Goal: Information Seeking & Learning: Check status

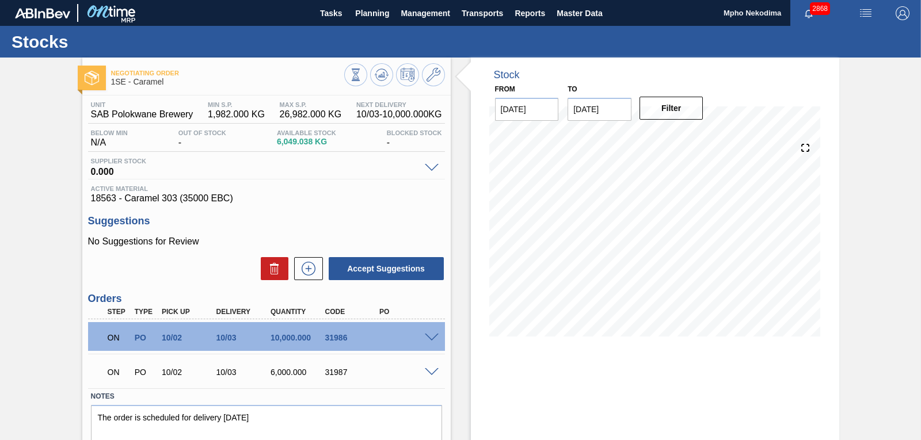
scroll to position [55, 0]
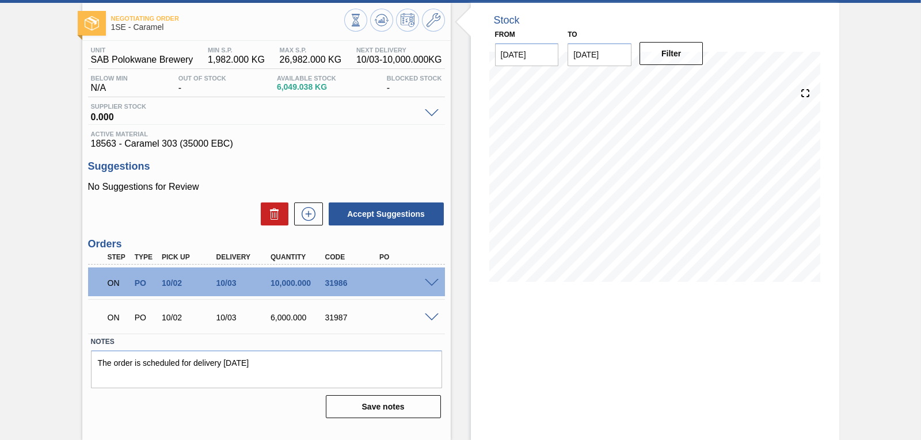
click at [242, 142] on span "18563 - Caramel 303 (35000 EBC)" at bounding box center [266, 144] width 351 height 10
click at [358, 150] on div "Unit SAB Polokwane Brewery MIN S.P. 1,982.000 KG MAX S.P. 26,982.000 KG Next De…" at bounding box center [266, 232] width 369 height 382
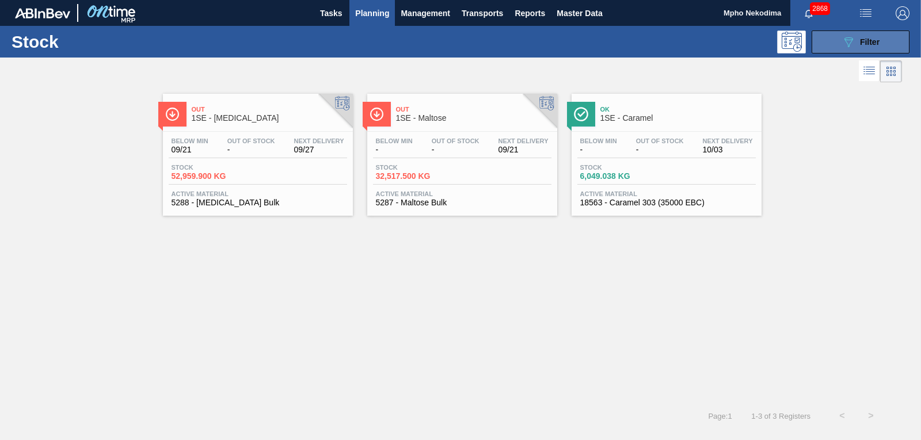
click at [839, 39] on button "089F7B8B-B2A5-4AFE-B5C0-19BA573D28AC Filter" at bounding box center [861, 42] width 98 height 23
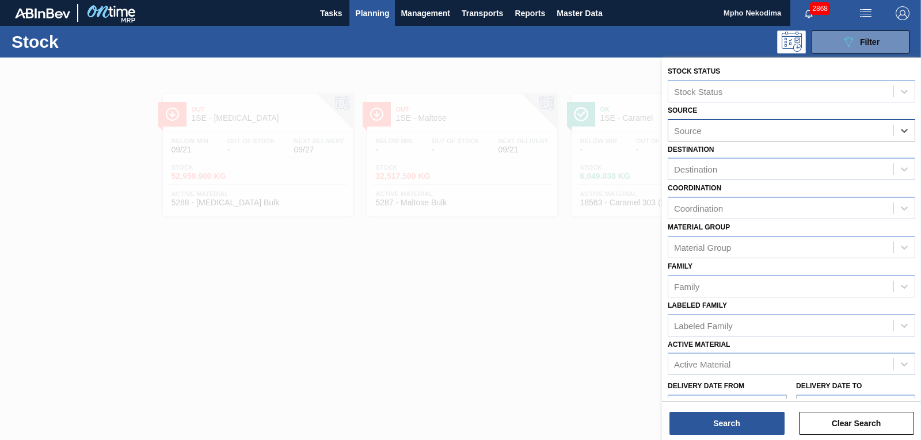
click at [818, 126] on div "Source" at bounding box center [780, 130] width 225 height 17
type input "mcc"
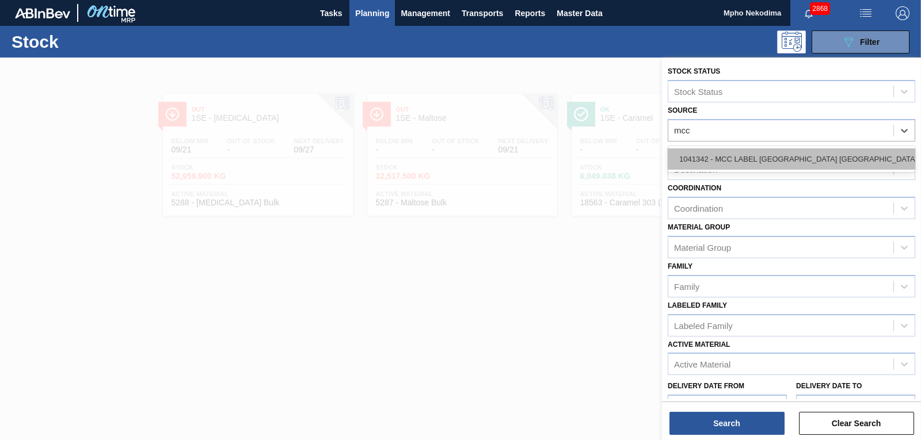
click at [799, 154] on div "1041342 - MCC LABEL [GEOGRAPHIC_DATA] [GEOGRAPHIC_DATA]" at bounding box center [792, 159] width 248 height 21
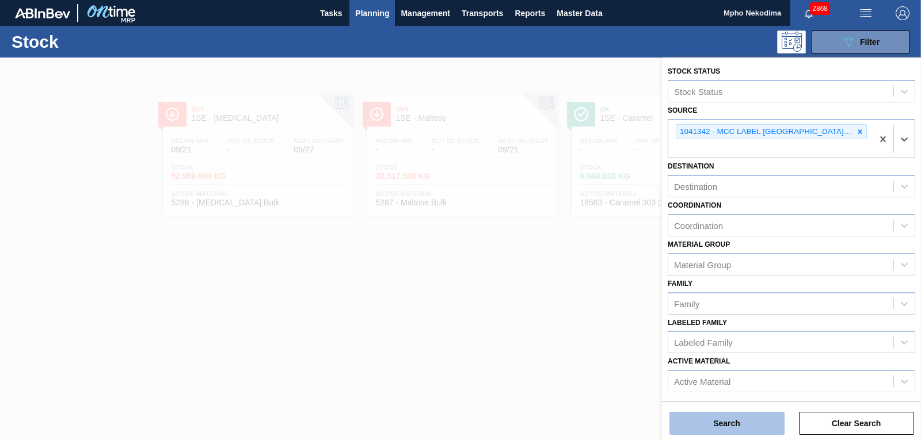
click at [717, 416] on button "Search" at bounding box center [727, 423] width 115 height 23
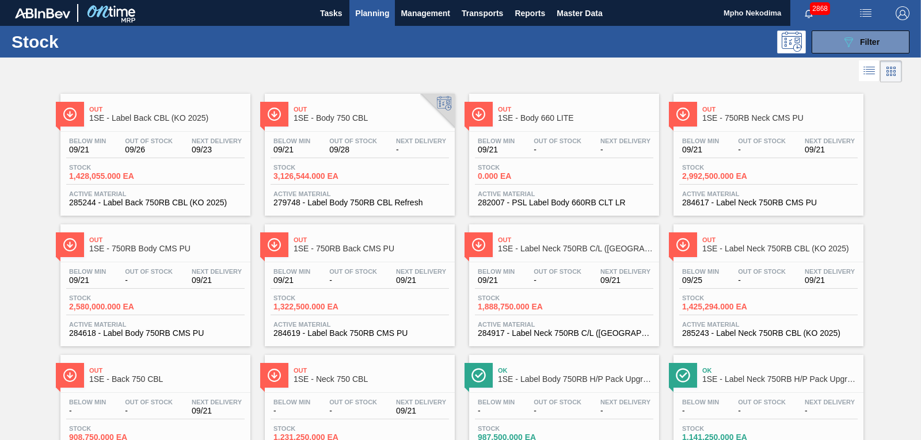
click at [896, 263] on div "Out 1SE - Label Back CBL (KO 2025) Below Min 09/21 Out Of Stock 09/26 Next Deli…" at bounding box center [460, 281] width 921 height 392
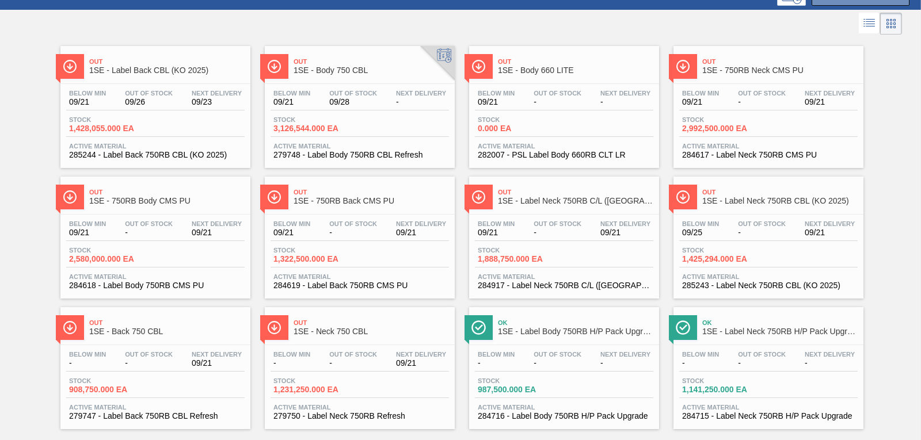
scroll to position [41, 0]
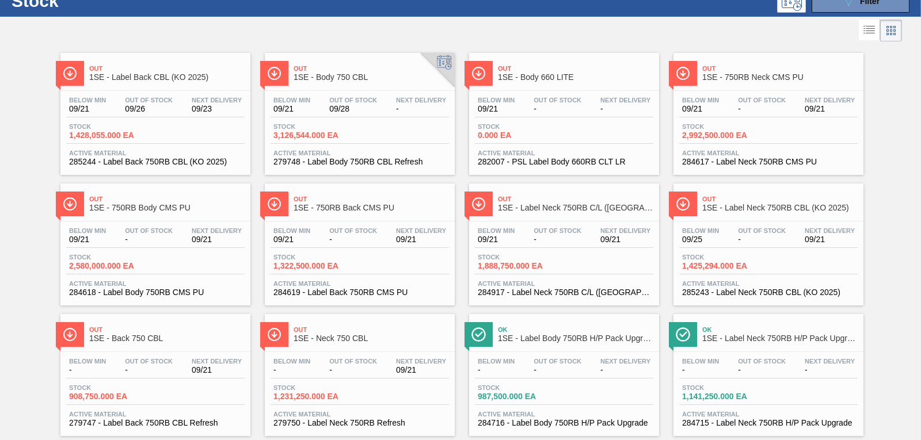
click at [156, 158] on span "285244 - Label Back 750RB CBL (KO 2025)" at bounding box center [155, 162] width 173 height 9
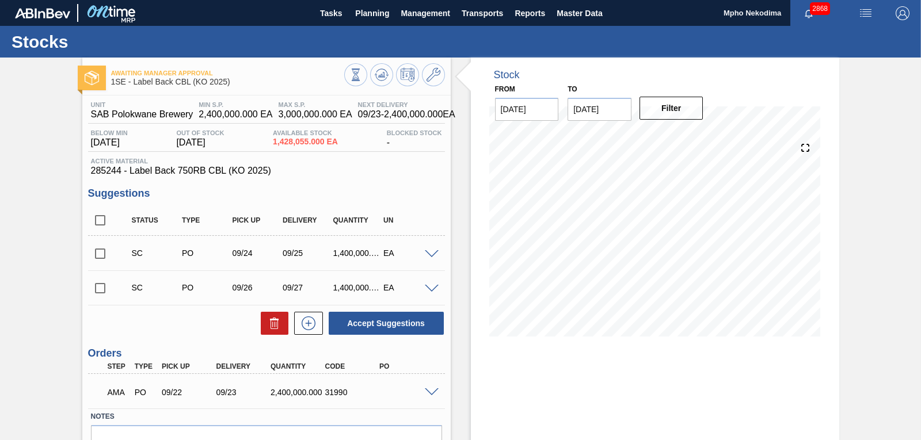
click at [429, 392] on span at bounding box center [432, 393] width 14 height 9
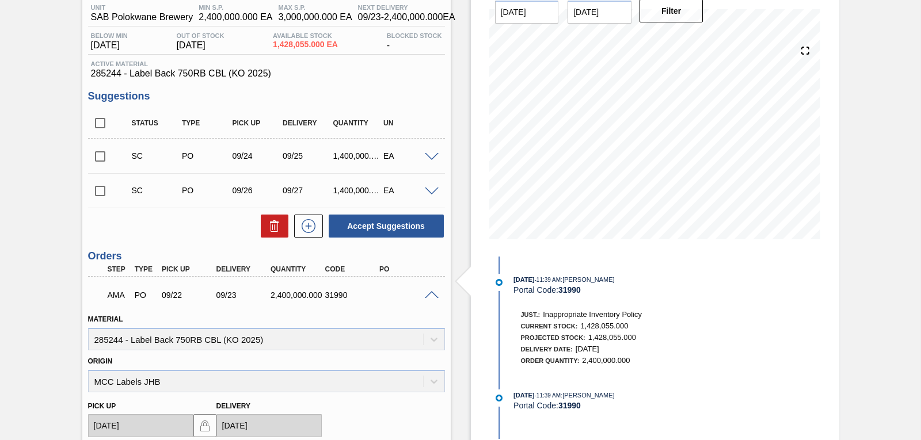
scroll to position [98, 0]
click at [435, 294] on span at bounding box center [432, 294] width 14 height 9
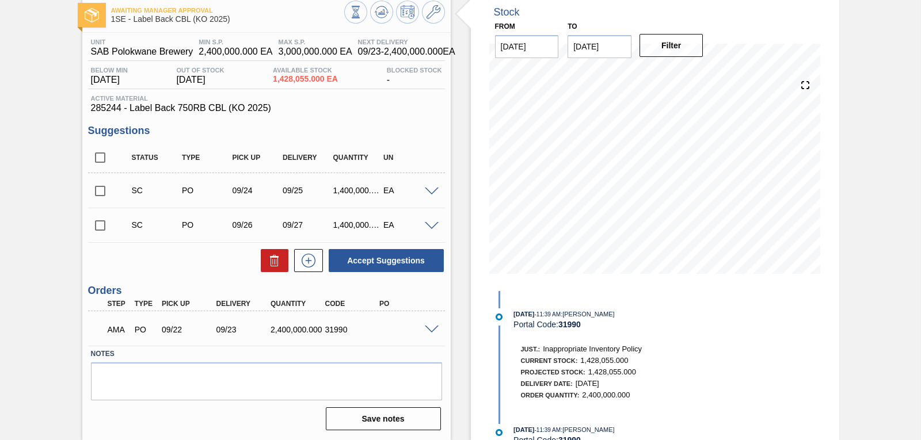
scroll to position [63, 0]
click at [382, 115] on div "Unit SAB Polokwane Brewery MIN S.P. 2,400,000.000 EA MAX S.P. 3,000,000.000 EA …" at bounding box center [266, 234] width 369 height 402
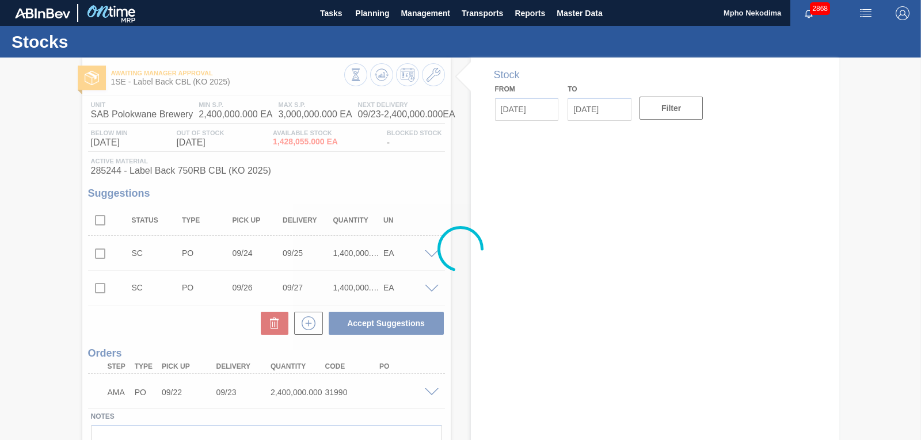
type input "[DATE]"
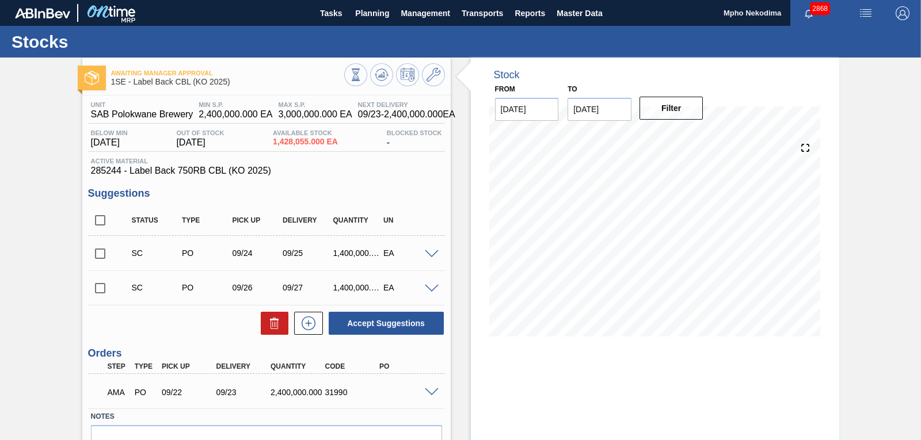
click at [389, 169] on span "285244 - Label Back 750RB CBL (KO 2025)" at bounding box center [266, 171] width 351 height 10
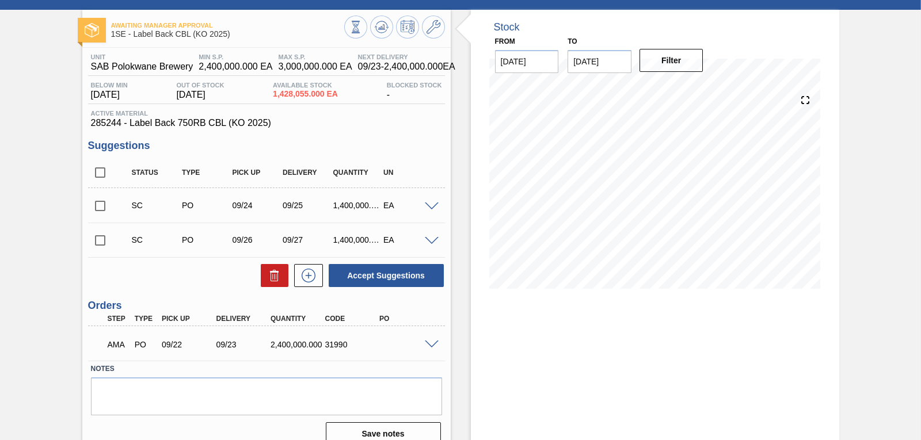
scroll to position [63, 0]
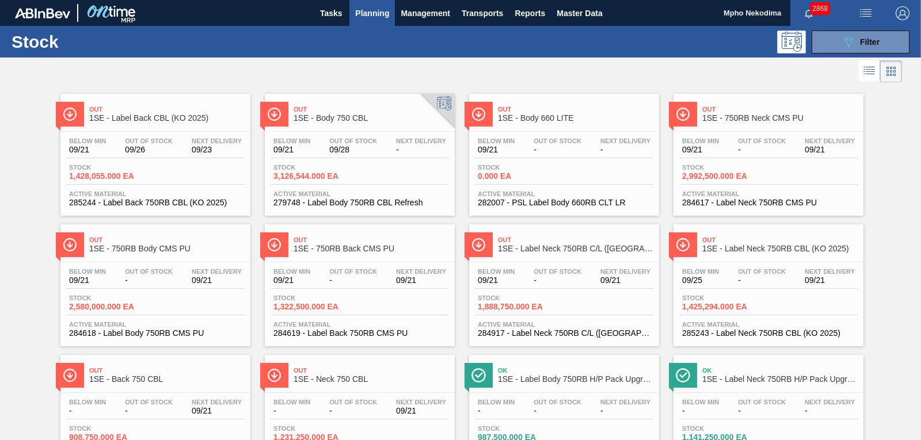
click at [364, 13] on span "Planning" at bounding box center [372, 13] width 34 height 14
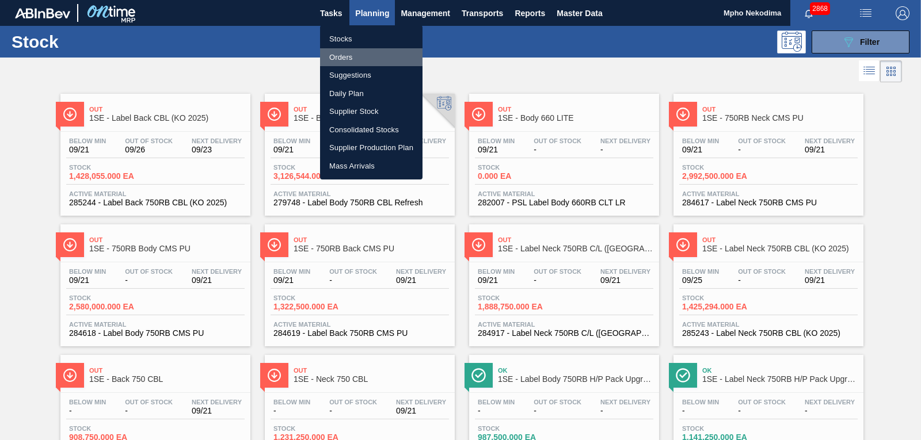
click at [351, 59] on li "Orders" at bounding box center [371, 57] width 102 height 18
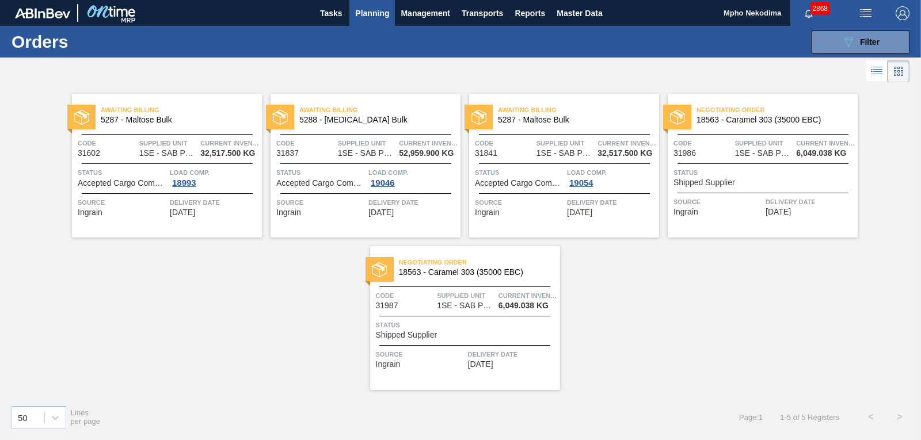
click at [659, 264] on div "Awaiting Billing 5287 - Maltose Bulk Code 31602 Supplied Unit 1SE - SAB Polokwa…" at bounding box center [460, 240] width 921 height 311
click at [837, 44] on button "089F7B8B-B2A5-4AFE-B5C0-19BA573D28AC Filter" at bounding box center [861, 42] width 98 height 23
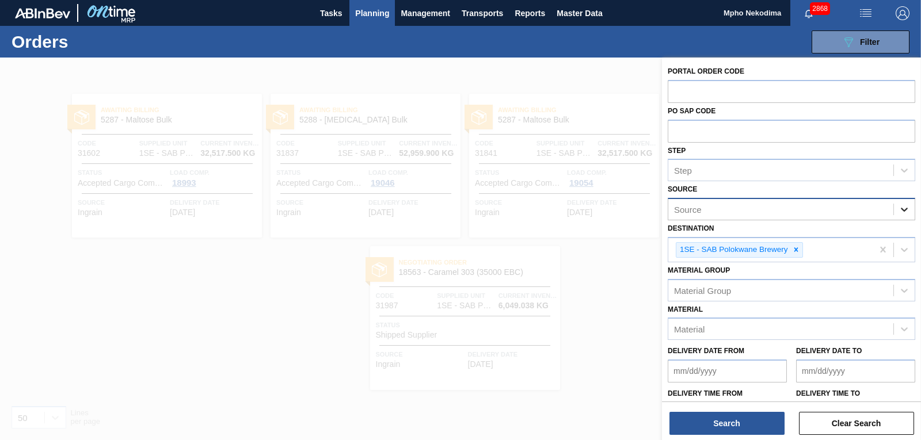
click at [906, 207] on icon at bounding box center [905, 210] width 12 height 12
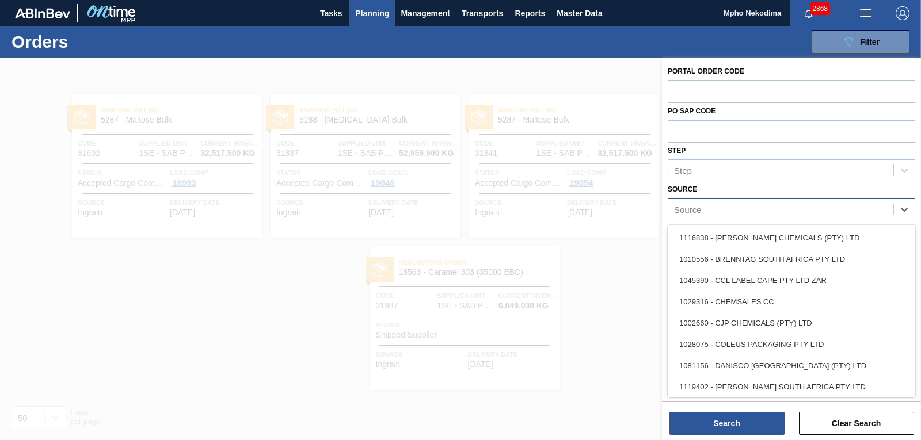
click at [766, 210] on div "Source" at bounding box center [780, 210] width 225 height 17
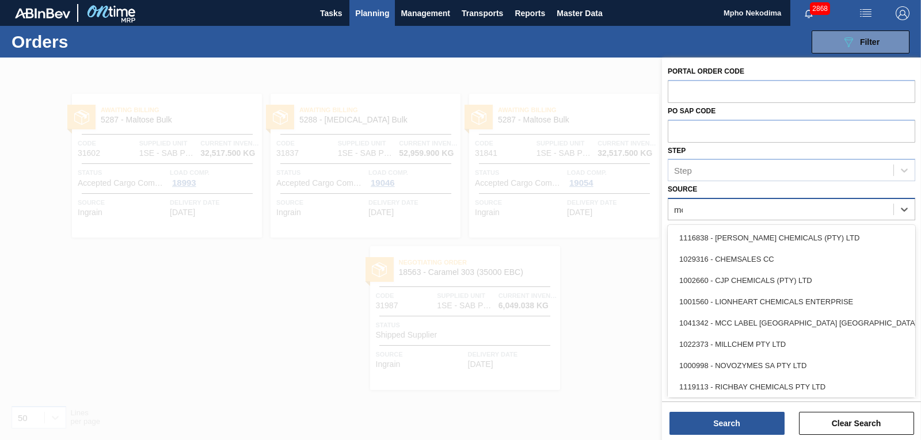
type input "mcc"
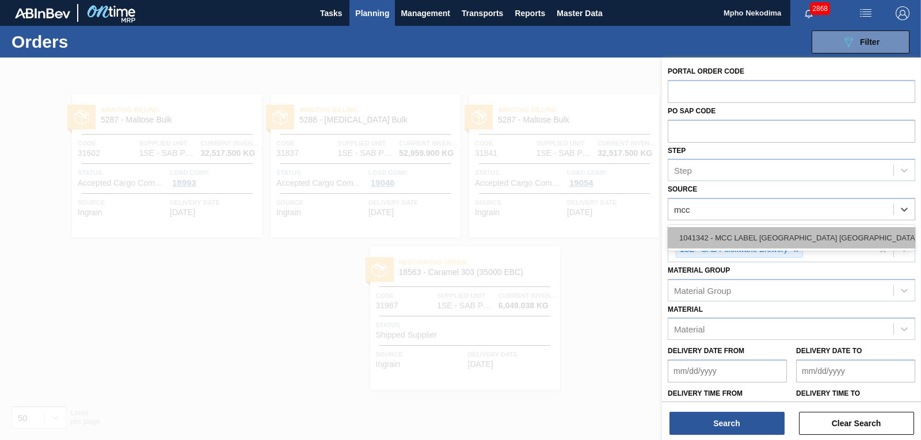
click at [769, 237] on div "1041342 - MCC LABEL [GEOGRAPHIC_DATA] [GEOGRAPHIC_DATA]" at bounding box center [792, 237] width 248 height 21
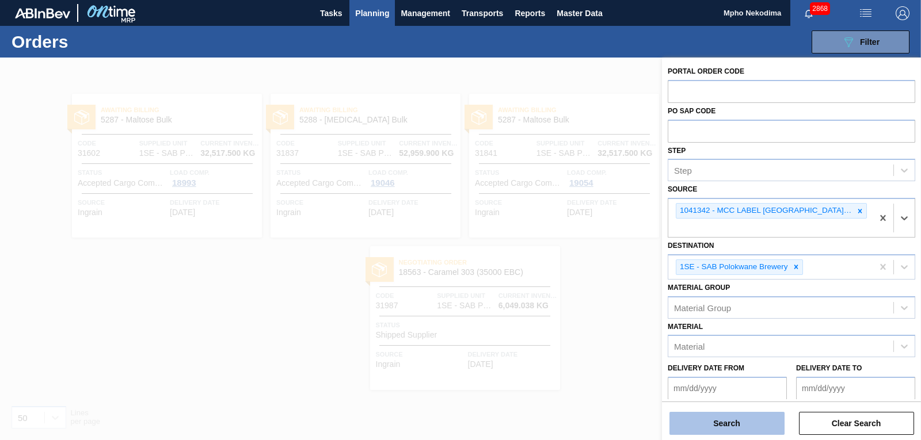
click at [735, 427] on button "Search" at bounding box center [727, 423] width 115 height 23
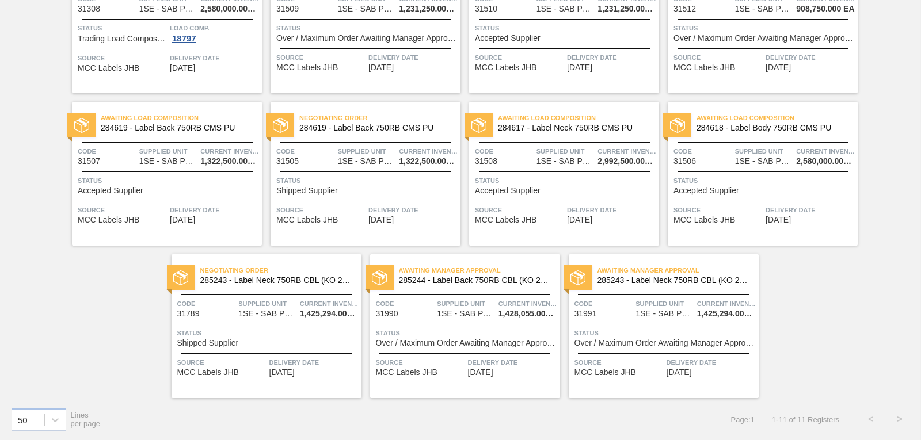
scroll to position [145, 0]
click at [685, 374] on span "[DATE]" at bounding box center [679, 372] width 25 height 9
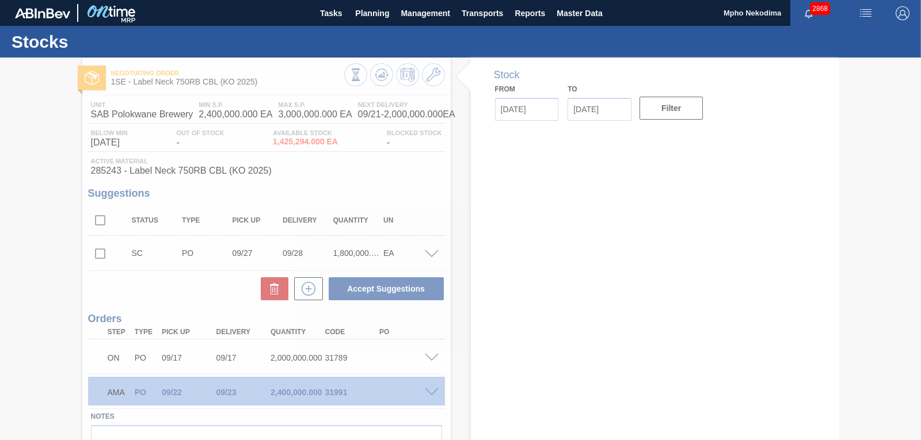
type input "[DATE]"
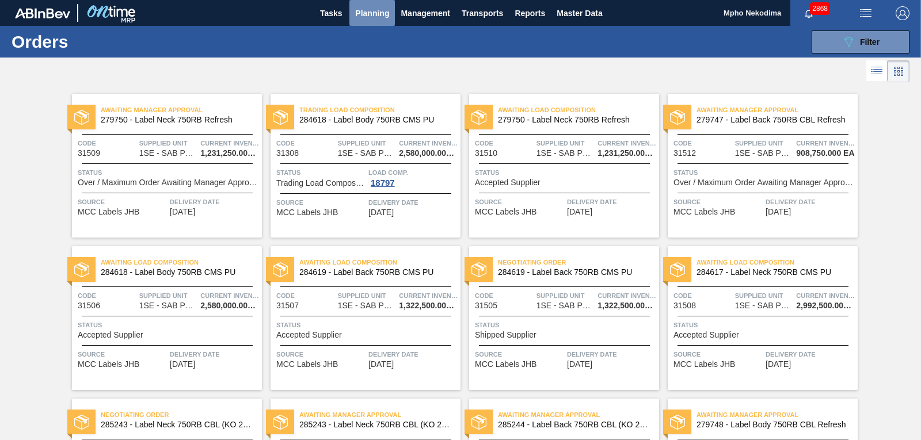
click at [365, 12] on span "Planning" at bounding box center [372, 13] width 34 height 14
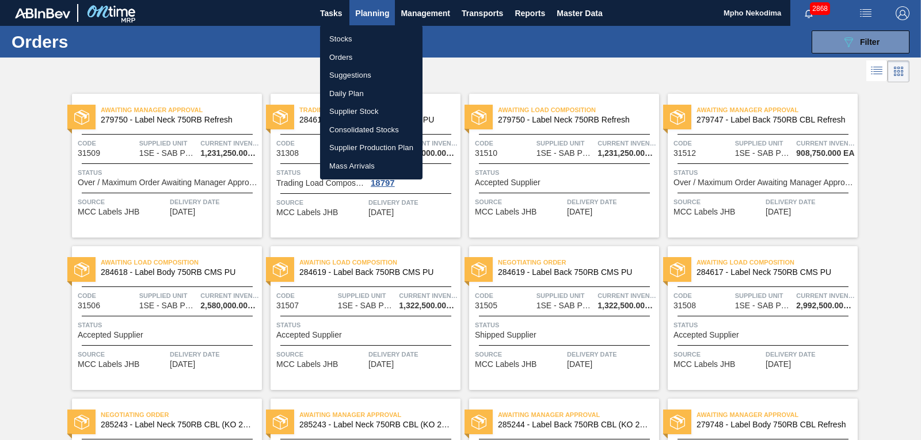
click at [360, 40] on li "Stocks" at bounding box center [371, 39] width 102 height 18
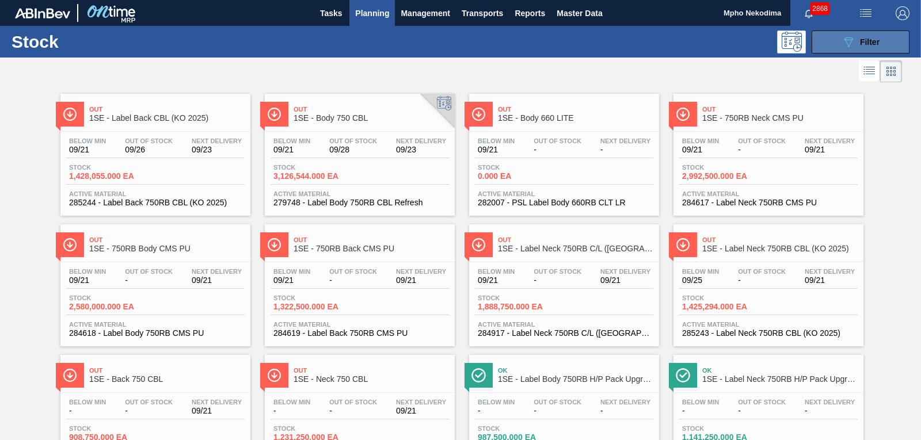
click at [842, 41] on icon "089F7B8B-B2A5-4AFE-B5C0-19BA573D28AC" at bounding box center [849, 42] width 14 height 14
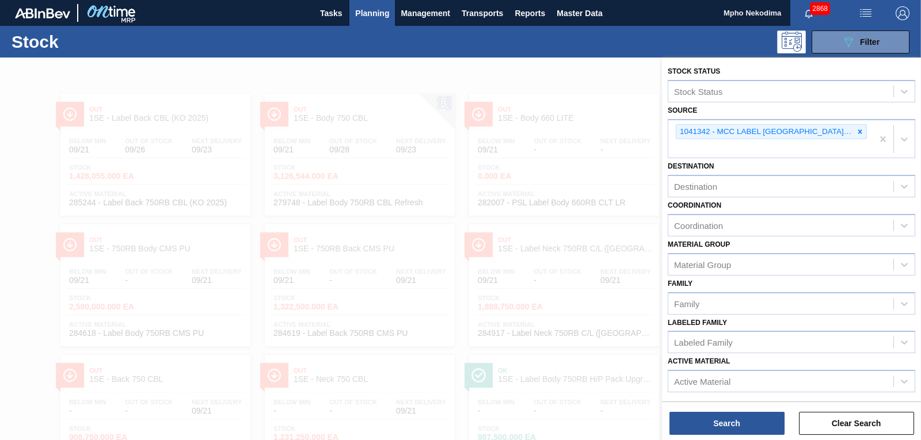
click at [578, 75] on div at bounding box center [460, 278] width 921 height 440
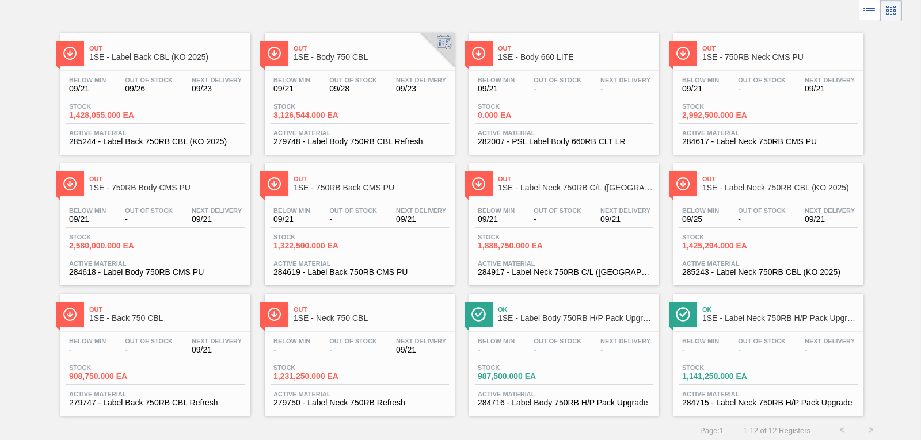
scroll to position [66, 0]
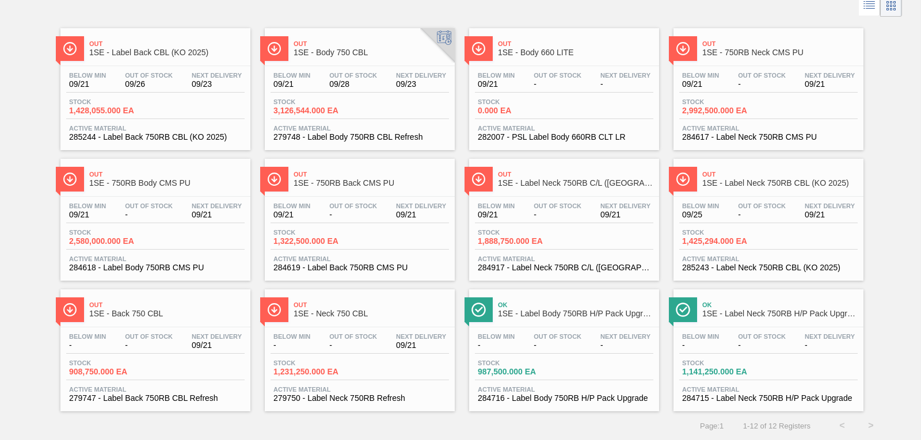
click at [335, 313] on span "1SE - Neck 750 CBL" at bounding box center [371, 314] width 155 height 9
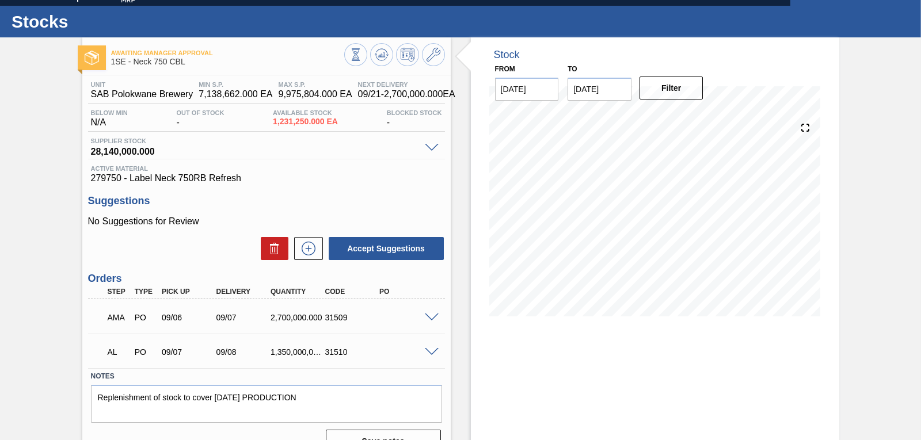
scroll to position [14, 0]
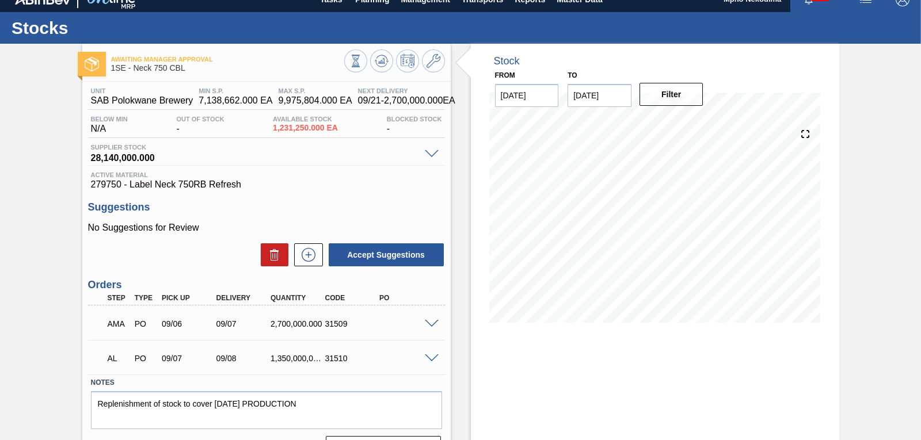
click at [318, 193] on div "Unit SAB Polokwane Brewery MIN S.P. 7,138,662.000 EA MAX S.P. 9,975,804.000 EA …" at bounding box center [266, 273] width 369 height 382
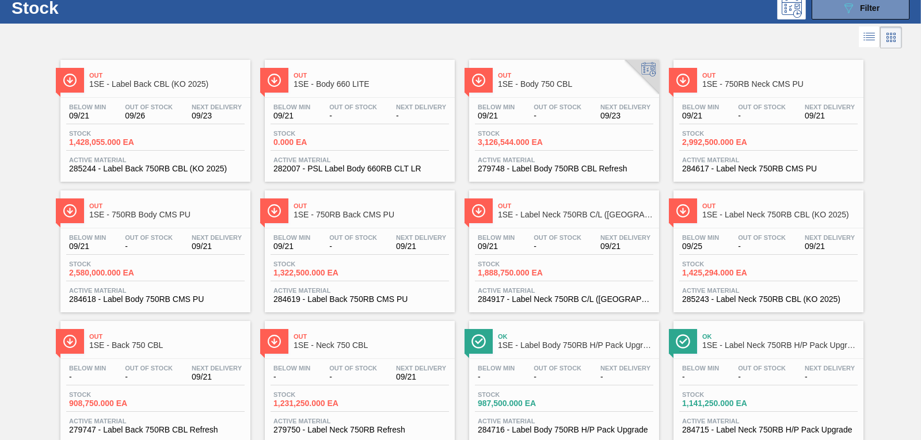
scroll to position [66, 0]
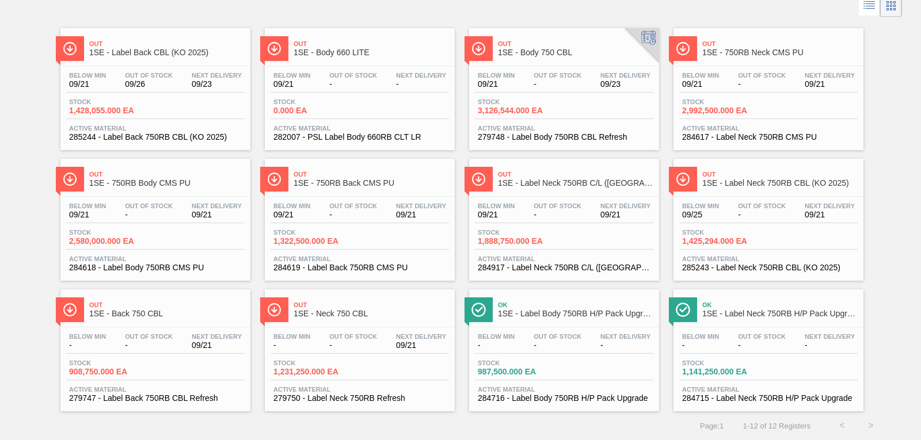
click at [749, 266] on span "285243 - Label Neck 750RB CBL (KO 2025)" at bounding box center [768, 268] width 173 height 9
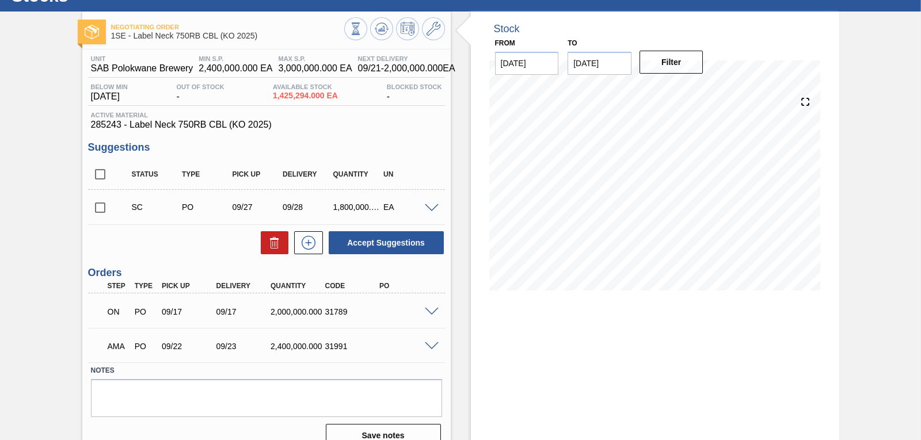
scroll to position [63, 0]
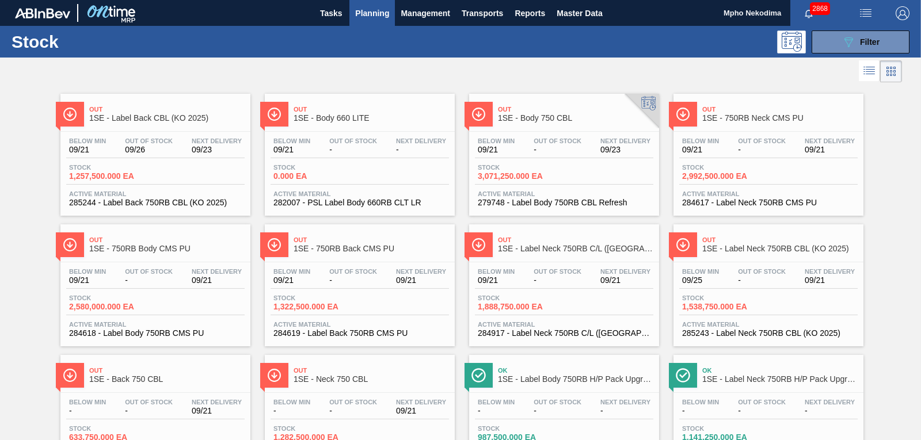
click at [546, 203] on span "279748 - Label Body 750RB CBL Refresh" at bounding box center [564, 203] width 173 height 9
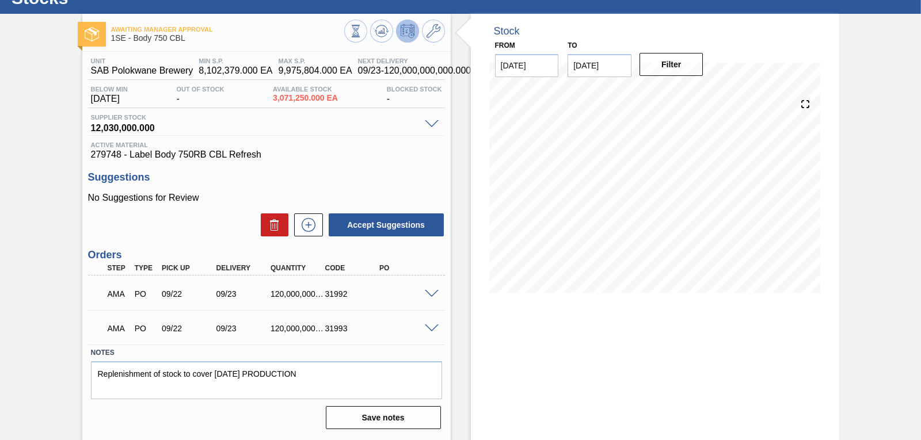
scroll to position [55, 0]
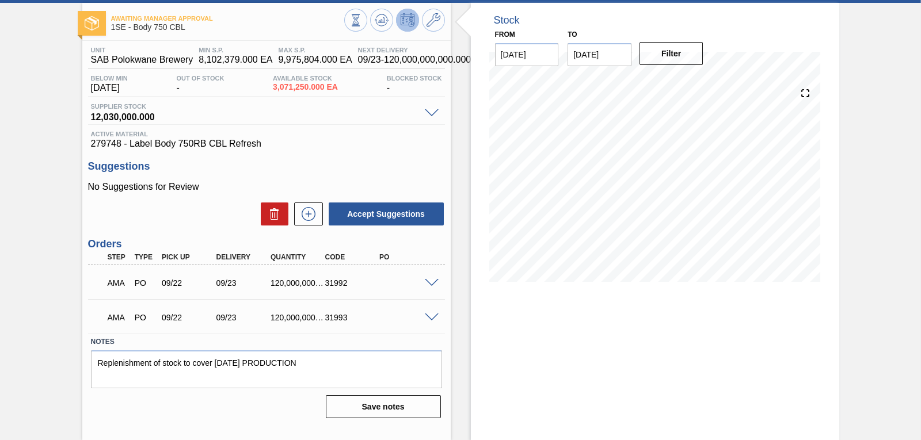
click at [383, 314] on div "AMA PO 09/22 09/23 120,000,000,000.000 31993" at bounding box center [263, 316] width 326 height 23
